Goal: Find specific page/section: Find specific page/section

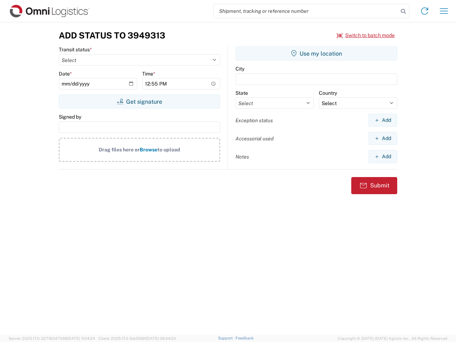
click at [306, 11] on input "search" at bounding box center [306, 11] width 184 height 14
click at [403, 11] on icon at bounding box center [403, 11] width 10 height 10
click at [424, 11] on icon at bounding box center [424, 10] width 11 height 11
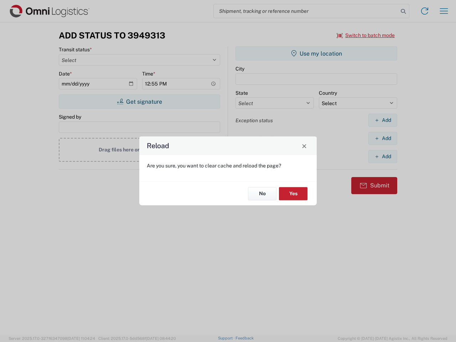
click at [443, 11] on div "Reload Are you sure, you want to clear cache and reload the page? No Yes" at bounding box center [228, 171] width 456 height 342
click at [365, 35] on div "Reload Are you sure, you want to clear cache and reload the page? No Yes" at bounding box center [228, 171] width 456 height 342
click at [139, 101] on div "Reload Are you sure, you want to clear cache and reload the page? No Yes" at bounding box center [228, 171] width 456 height 342
click at [316, 53] on div "Reload Are you sure, you want to clear cache and reload the page? No Yes" at bounding box center [228, 171] width 456 height 342
click at [382, 120] on div "Reload Are you sure, you want to clear cache and reload the page? No Yes" at bounding box center [228, 171] width 456 height 342
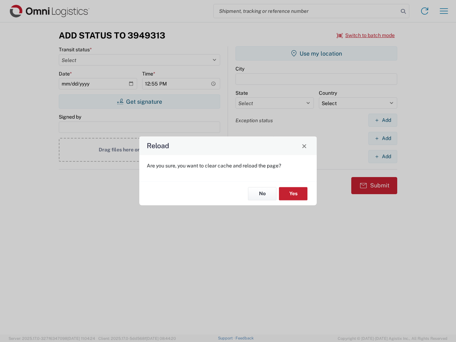
click at [382, 138] on div "Reload Are you sure, you want to clear cache and reload the page? No Yes" at bounding box center [228, 171] width 456 height 342
click at [382, 156] on div "Reload Are you sure, you want to clear cache and reload the page? No Yes" at bounding box center [228, 171] width 456 height 342
